Goal: Information Seeking & Learning: Understand process/instructions

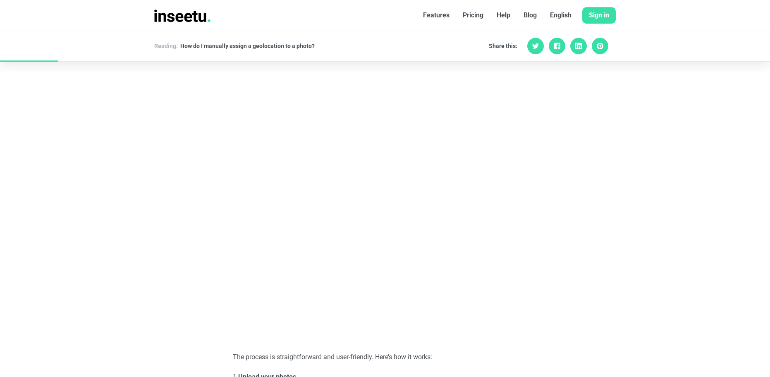
scroll to position [548, 0]
click at [472, 13] on font "Pricing" at bounding box center [473, 15] width 21 height 8
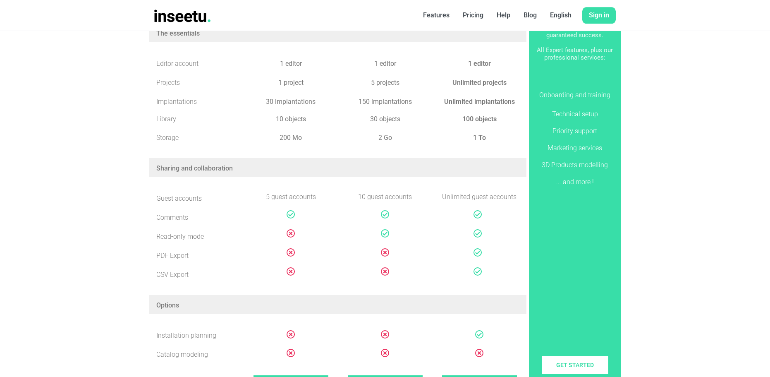
scroll to position [337, 0]
